Goal: Transaction & Acquisition: Book appointment/travel/reservation

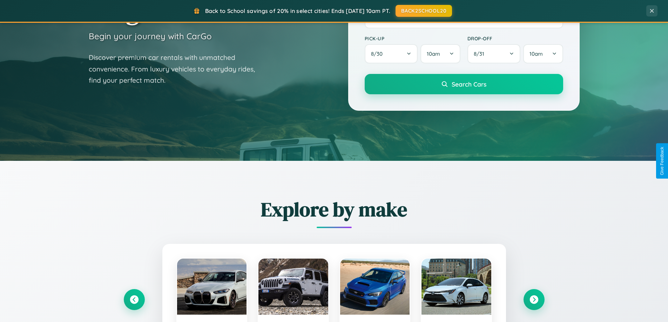
scroll to position [483, 0]
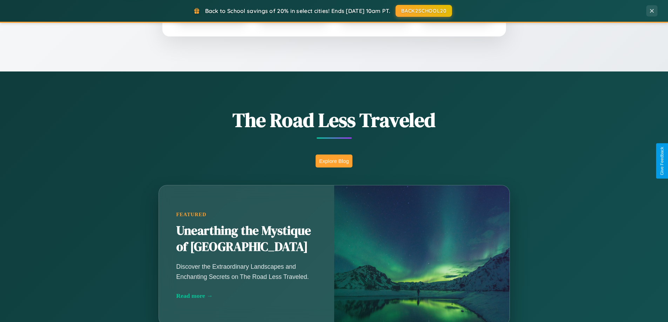
click at [334, 161] on button "Explore Blog" at bounding box center [334, 161] width 37 height 13
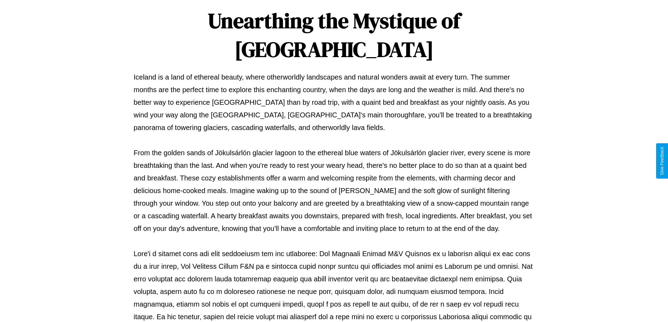
scroll to position [227, 0]
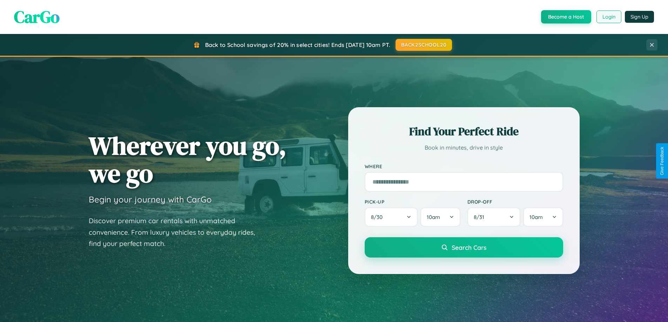
click at [609, 17] on button "Login" at bounding box center [609, 17] width 25 height 13
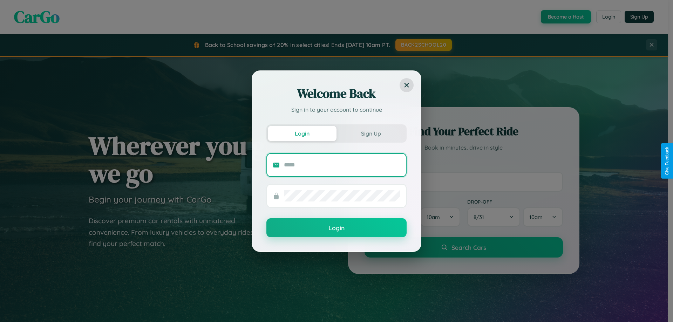
click at [342, 165] on input "text" at bounding box center [342, 165] width 116 height 11
type input "**********"
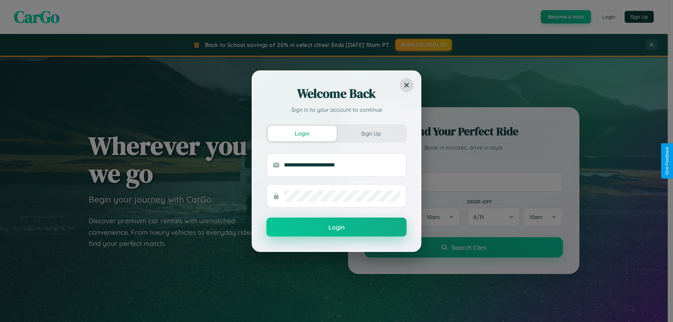
click at [337, 228] on button "Login" at bounding box center [337, 227] width 140 height 19
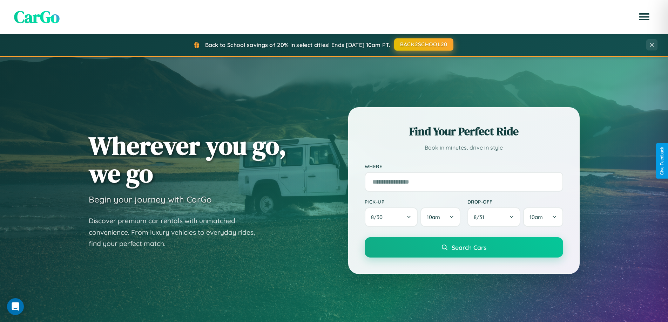
click at [423, 45] on button "BACK2SCHOOL20" at bounding box center [423, 44] width 59 height 13
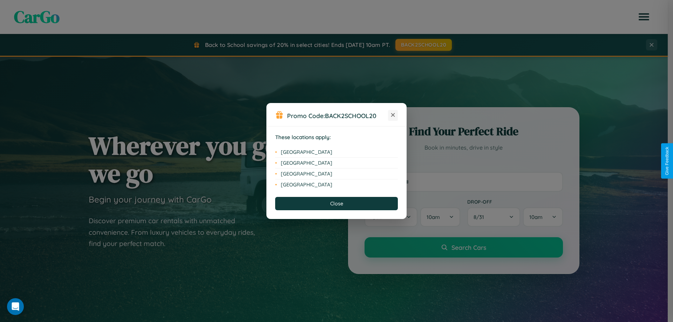
click at [393, 115] on icon at bounding box center [393, 115] width 4 height 4
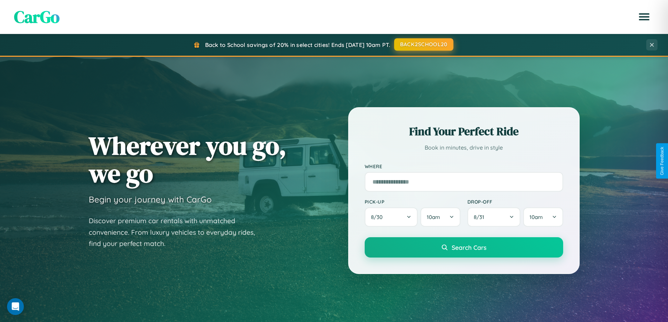
click at [423, 45] on button "BACK2SCHOOL20" at bounding box center [423, 44] width 59 height 13
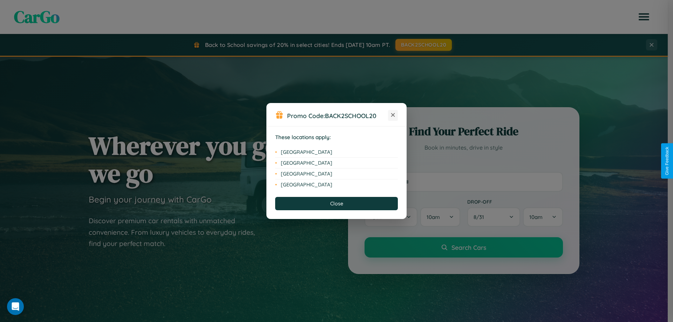
click at [393, 115] on icon at bounding box center [393, 115] width 4 height 4
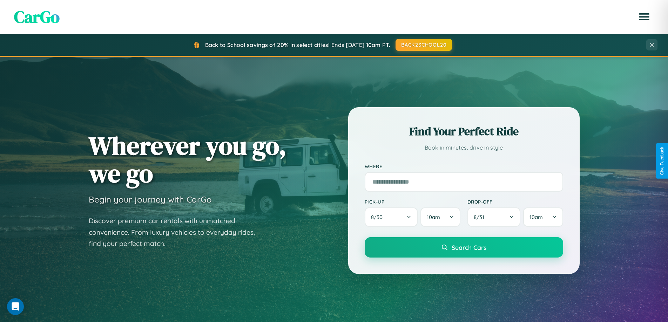
scroll to position [21, 0]
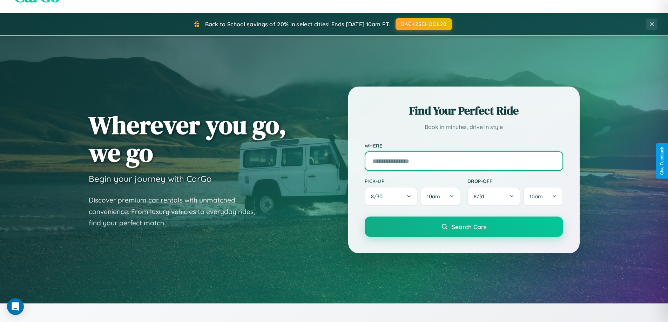
click at [464, 161] on input "text" at bounding box center [464, 162] width 199 height 20
type input "********"
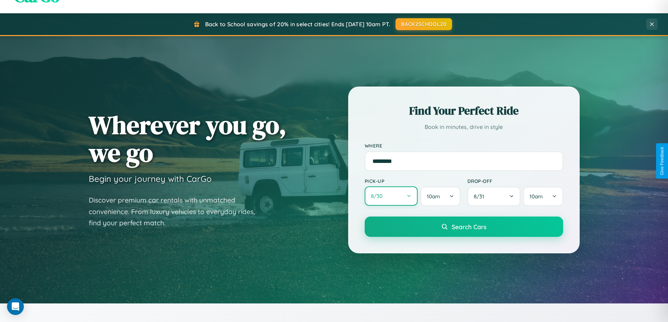
click at [391, 196] on button "8 / 30" at bounding box center [391, 196] width 53 height 19
select select "*"
select select "****"
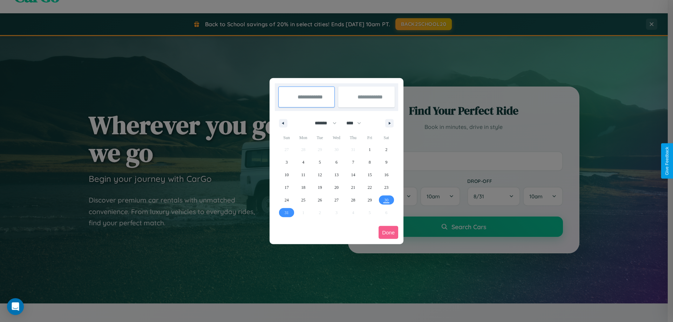
click at [323, 123] on select "******* ******** ***** ***** *** **** **** ****** ********* ******* ******** **…" at bounding box center [325, 124] width 30 height 12
select select "*"
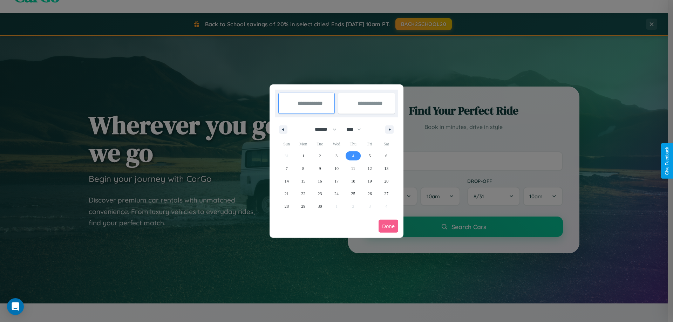
click at [353, 156] on span "4" at bounding box center [353, 156] width 2 height 13
type input "**********"
click at [303, 168] on span "8" at bounding box center [303, 168] width 2 height 13
type input "**********"
click at [389, 226] on button "Done" at bounding box center [389, 226] width 20 height 13
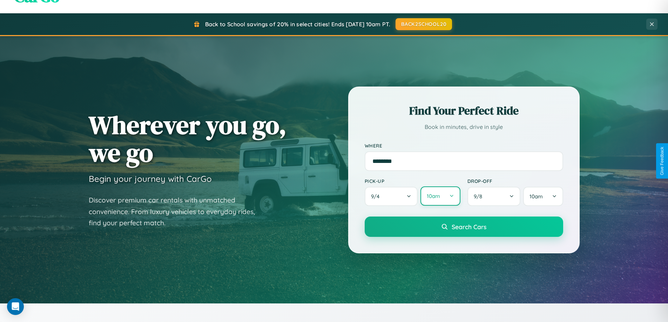
click at [440, 196] on button "10am" at bounding box center [441, 196] width 40 height 19
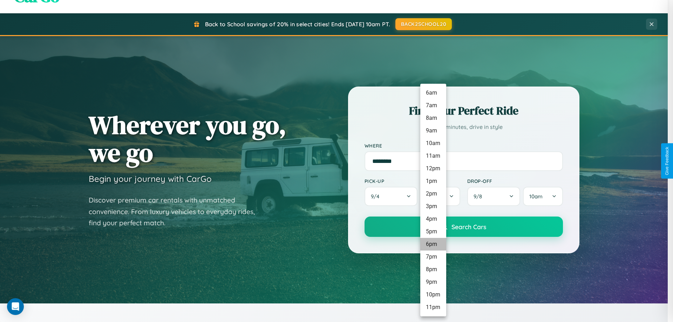
click at [433, 244] on li "6pm" at bounding box center [434, 244] width 26 height 13
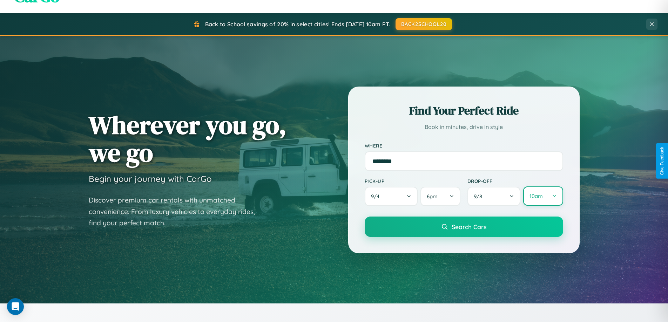
click at [543, 196] on button "10am" at bounding box center [543, 196] width 40 height 19
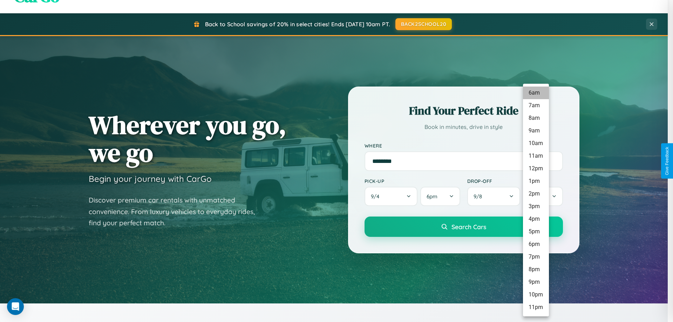
click at [536, 93] on li "6am" at bounding box center [536, 93] width 26 height 13
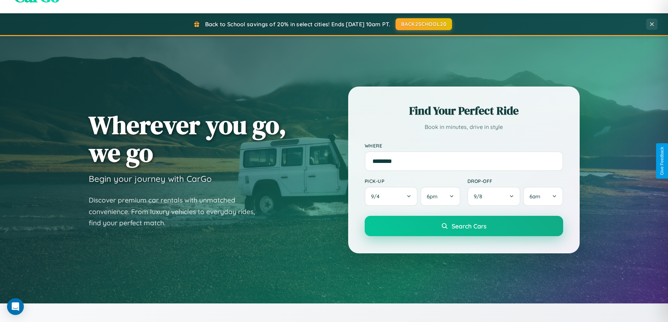
click at [464, 227] on span "Search Cars" at bounding box center [469, 226] width 35 height 8
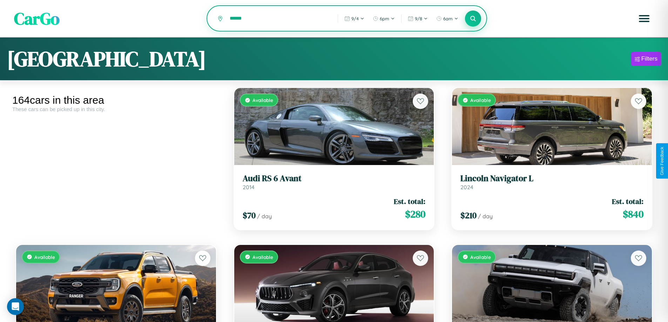
type input "******"
click at [473, 19] on icon at bounding box center [473, 18] width 7 height 7
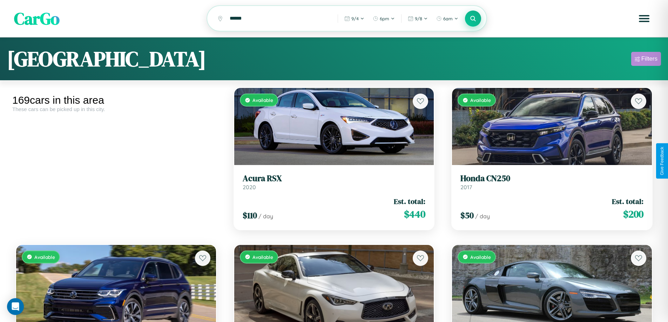
click at [646, 60] on div "Filters" at bounding box center [650, 58] width 16 height 7
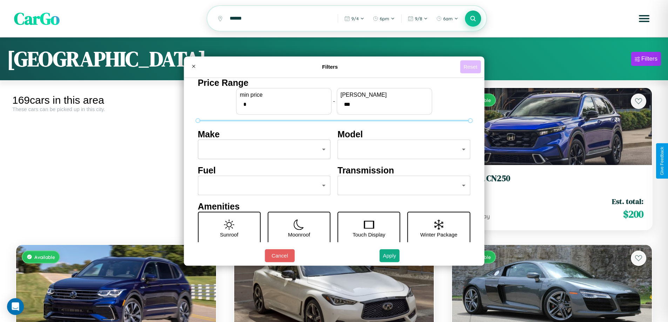
click at [471, 67] on button "Reset" at bounding box center [470, 66] width 21 height 13
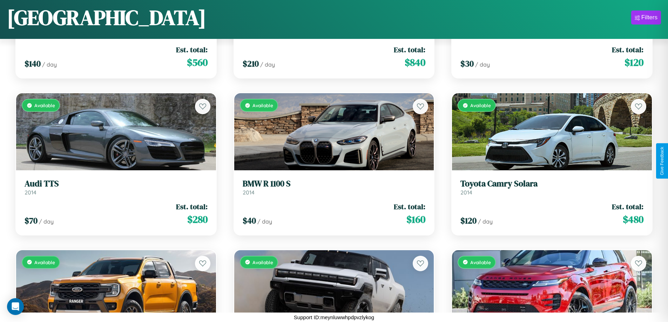
scroll to position [727, 0]
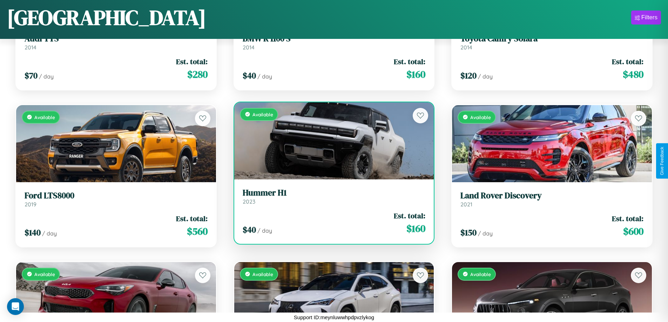
click at [331, 199] on link "Hummer H1 2023" at bounding box center [334, 196] width 183 height 17
click at [331, 196] on h3 "Hummer H1" at bounding box center [334, 193] width 183 height 10
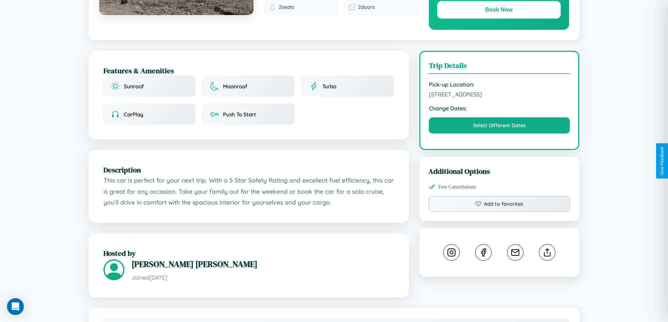
scroll to position [182, 0]
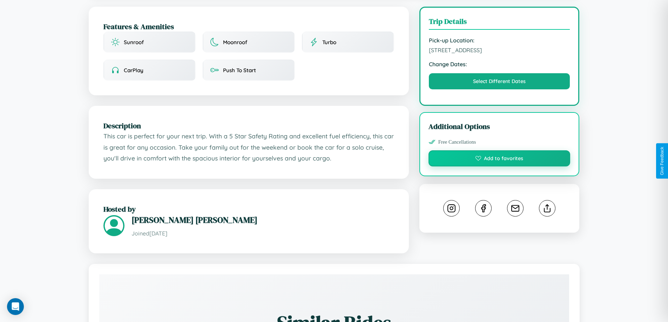
click at [499, 160] on button "Add to favorites" at bounding box center [500, 158] width 142 height 16
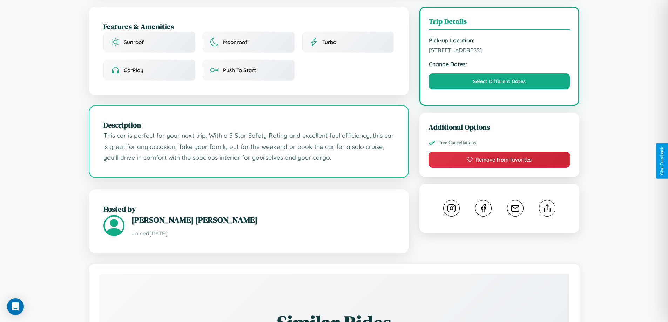
scroll to position [230, 0]
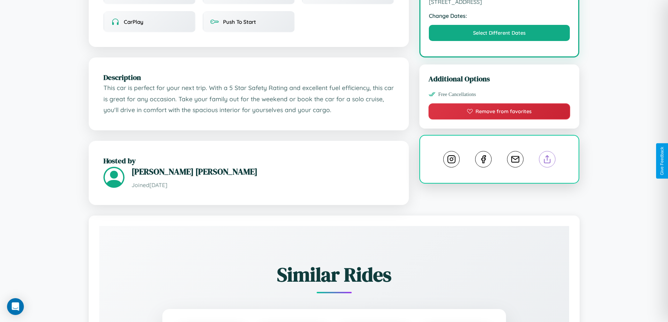
click at [548, 160] on line at bounding box center [548, 158] width 0 height 5
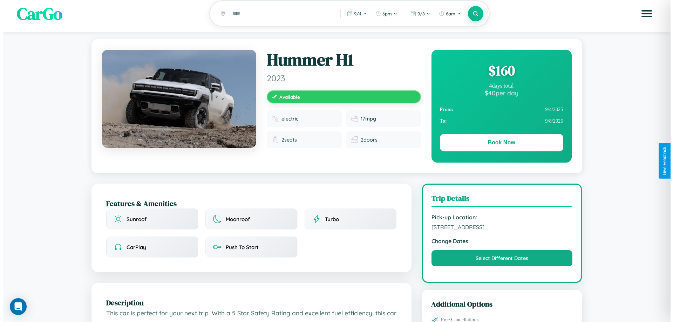
scroll to position [0, 0]
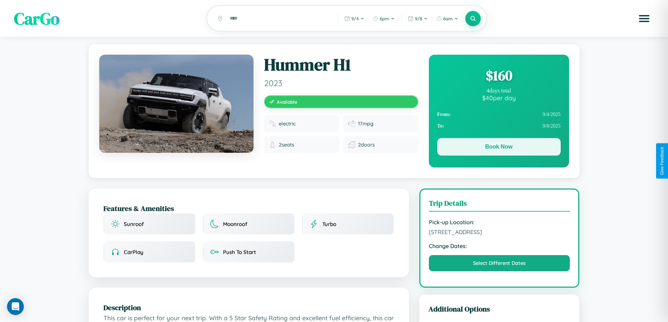
click at [499, 148] on button "Book Now" at bounding box center [498, 147] width 123 height 18
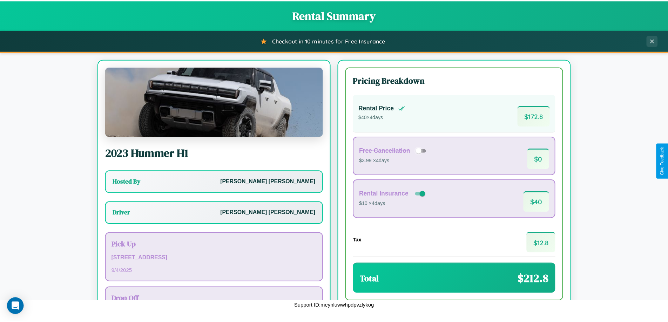
scroll to position [51, 0]
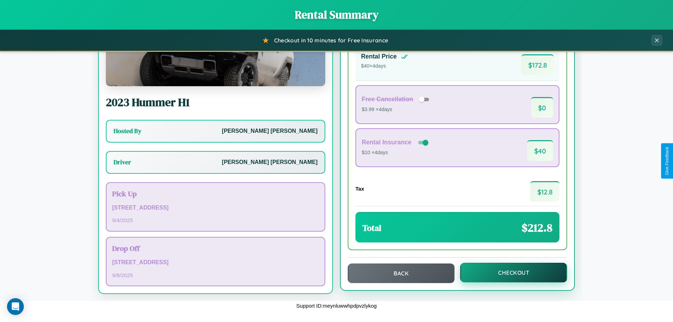
click at [509, 273] on button "Checkout" at bounding box center [514, 273] width 107 height 20
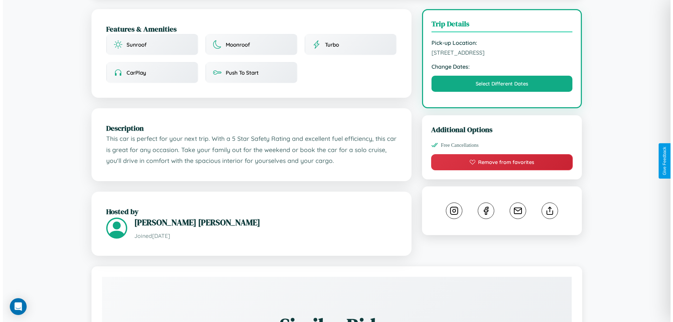
scroll to position [182, 0]
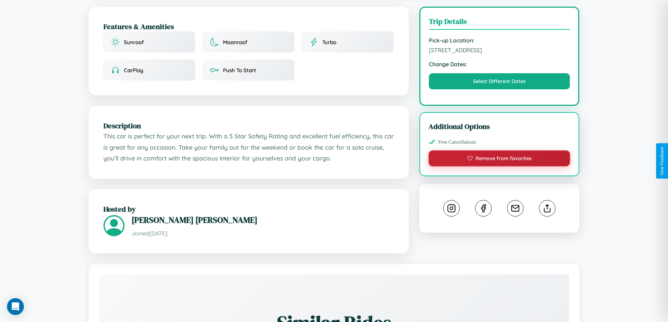
click at [499, 161] on button "Remove from favorites" at bounding box center [500, 158] width 142 height 16
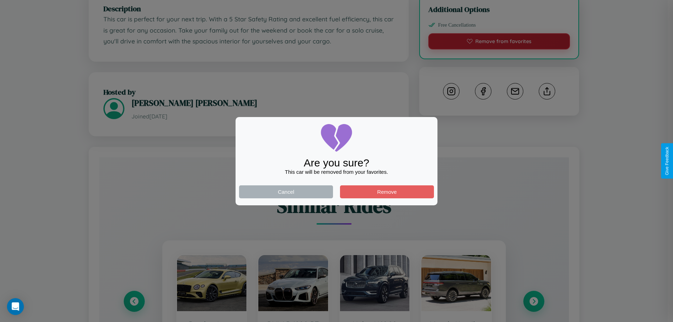
scroll to position [403, 0]
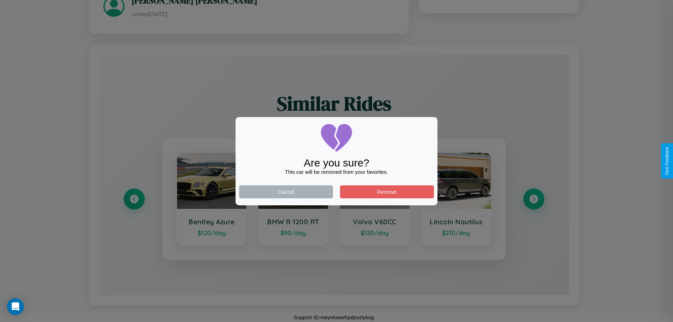
click at [534, 199] on div at bounding box center [336, 161] width 673 height 322
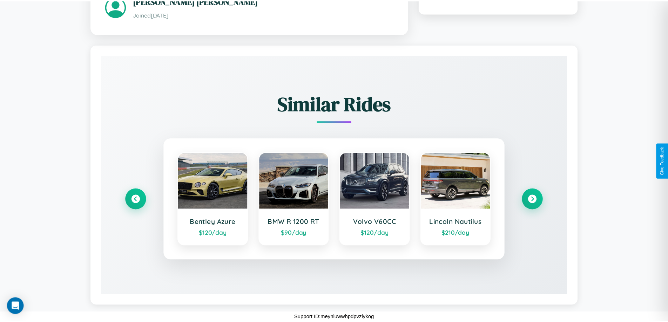
scroll to position [182, 0]
